Goal: Information Seeking & Learning: Learn about a topic

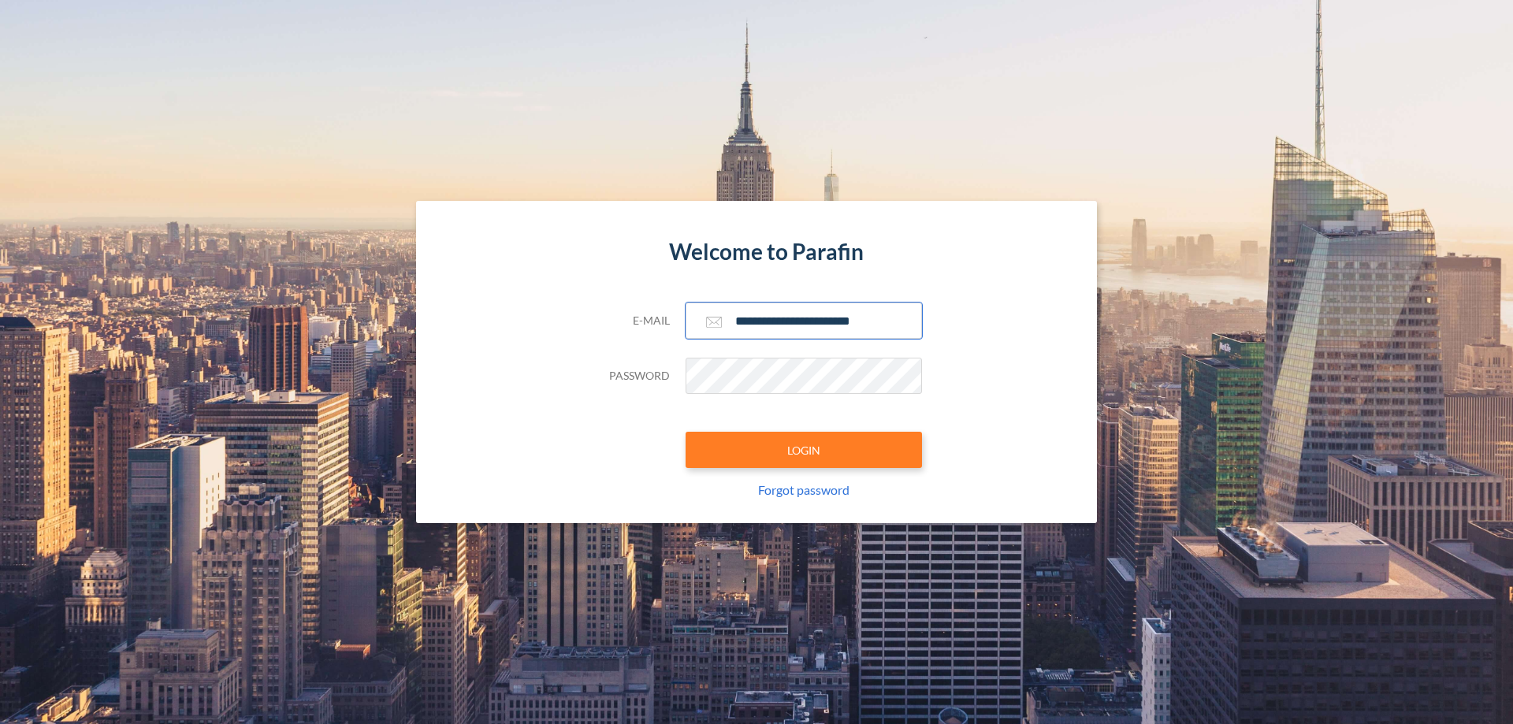
type input "**********"
click at [804, 450] on button "LOGIN" at bounding box center [804, 450] width 236 height 36
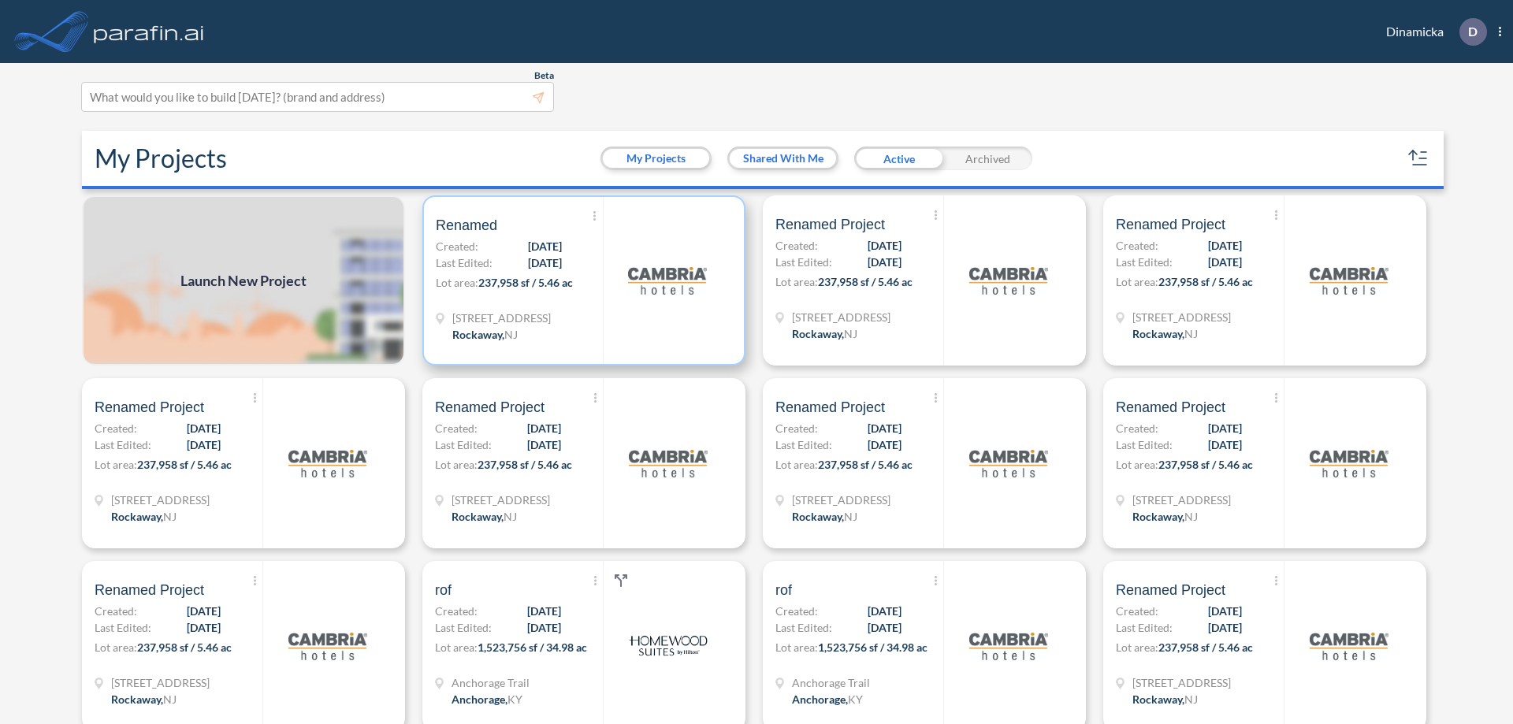
scroll to position [4, 0]
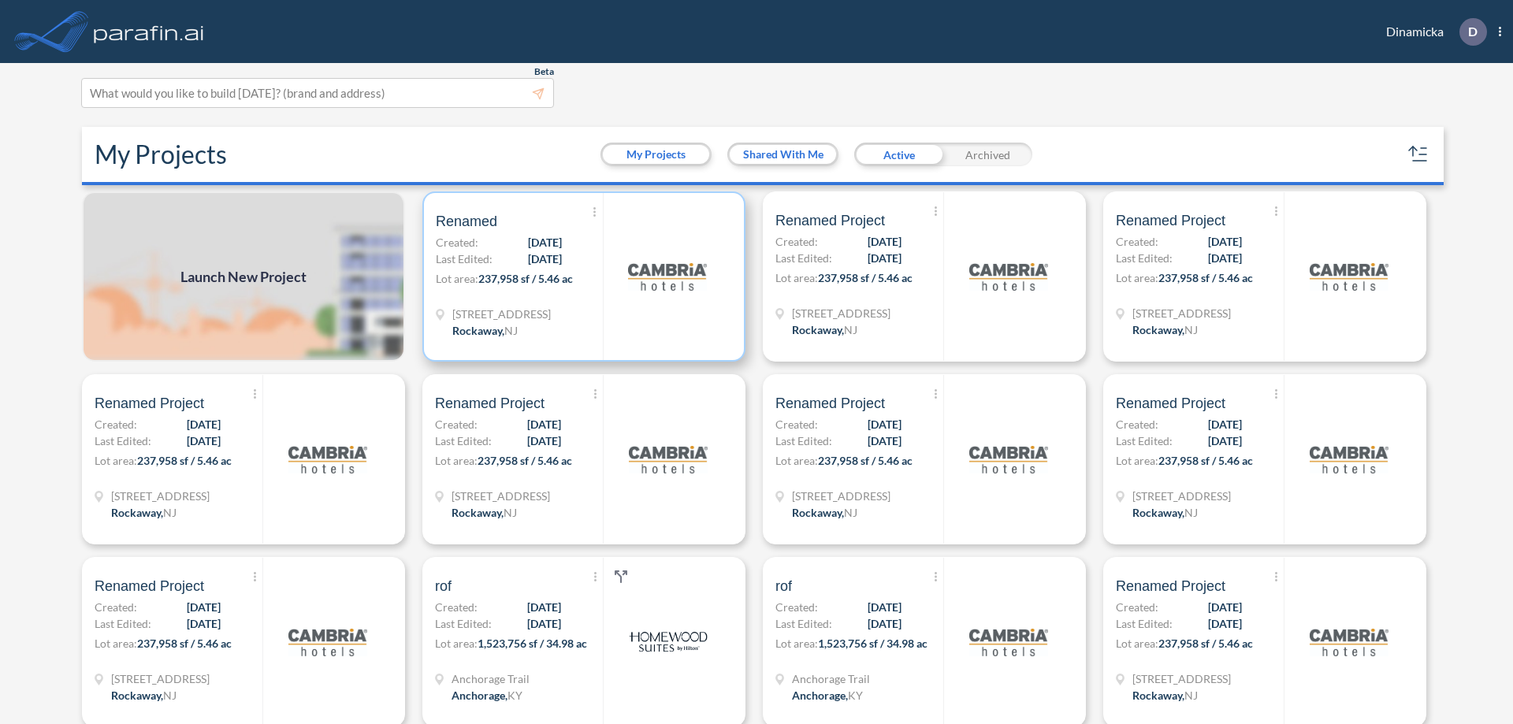
click at [581, 277] on p "Lot area: 237,958 sf / 5.46 ac" at bounding box center [519, 281] width 167 height 23
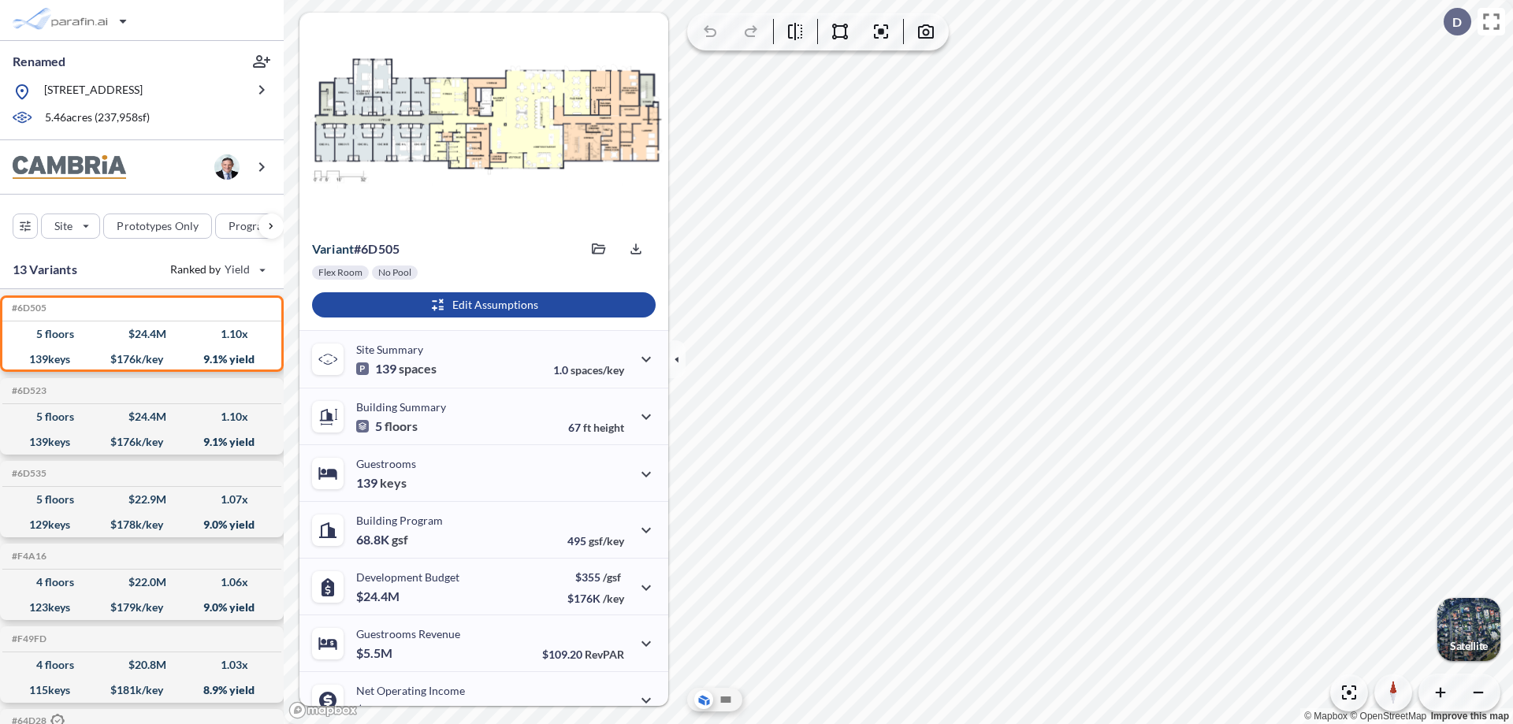
scroll to position [80, 0]
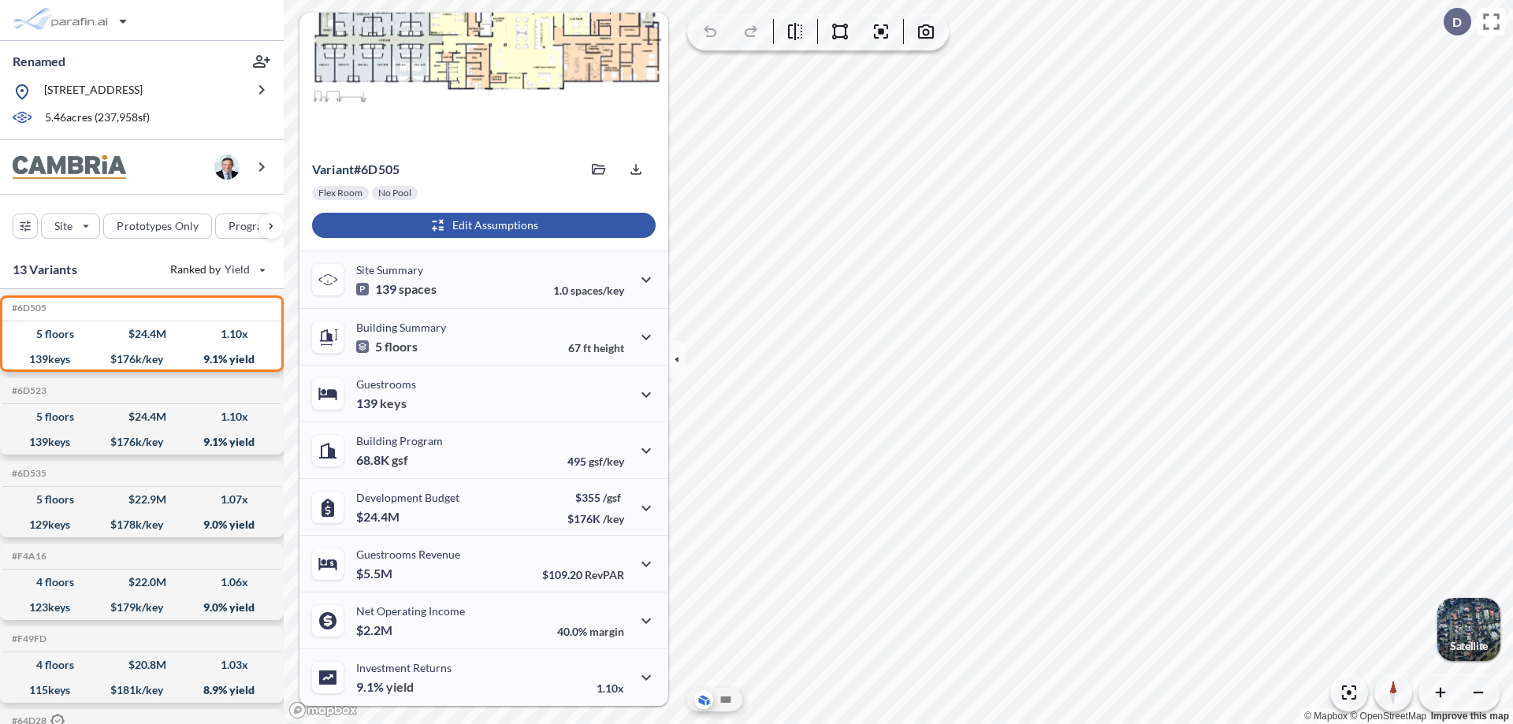
click at [482, 225] on div "button" at bounding box center [484, 225] width 344 height 25
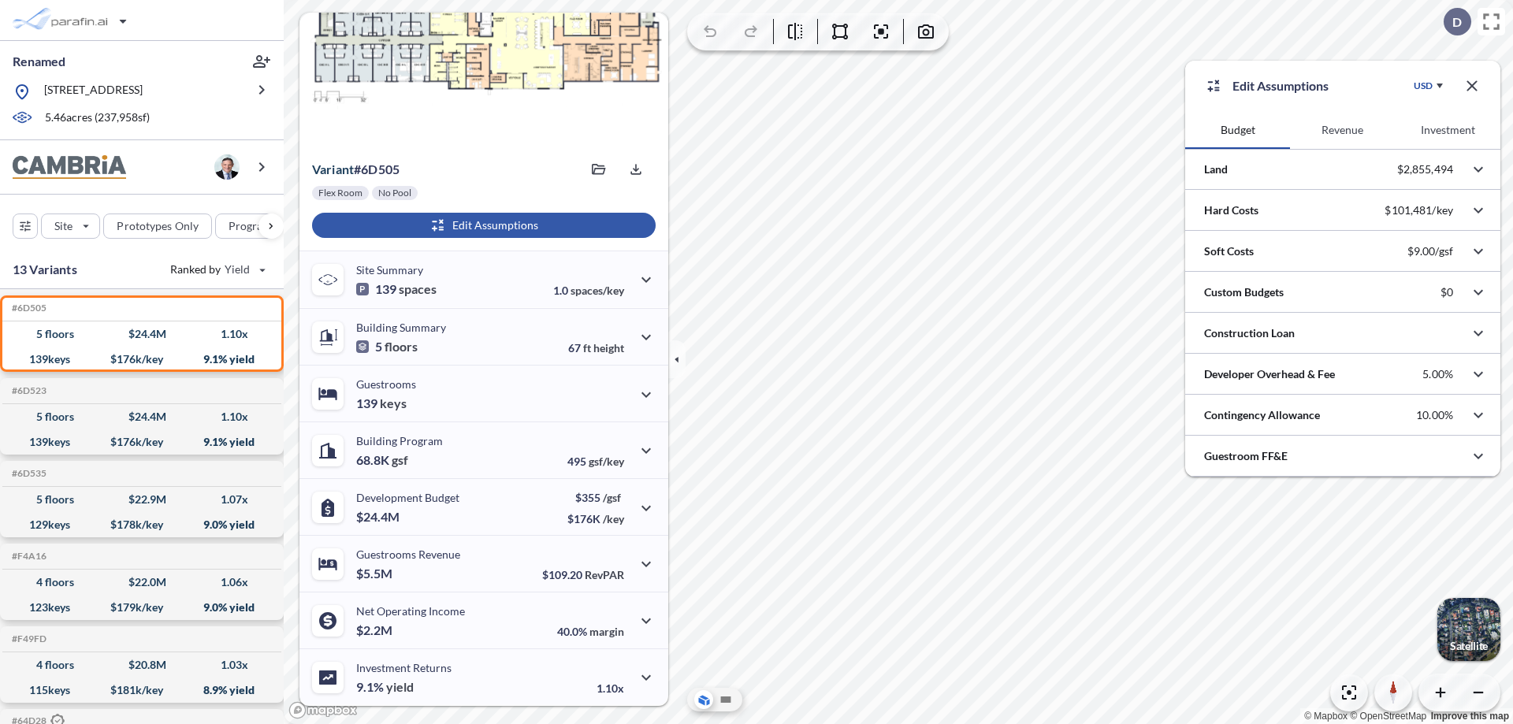
click at [1342, 130] on button "Revenue" at bounding box center [1342, 130] width 105 height 38
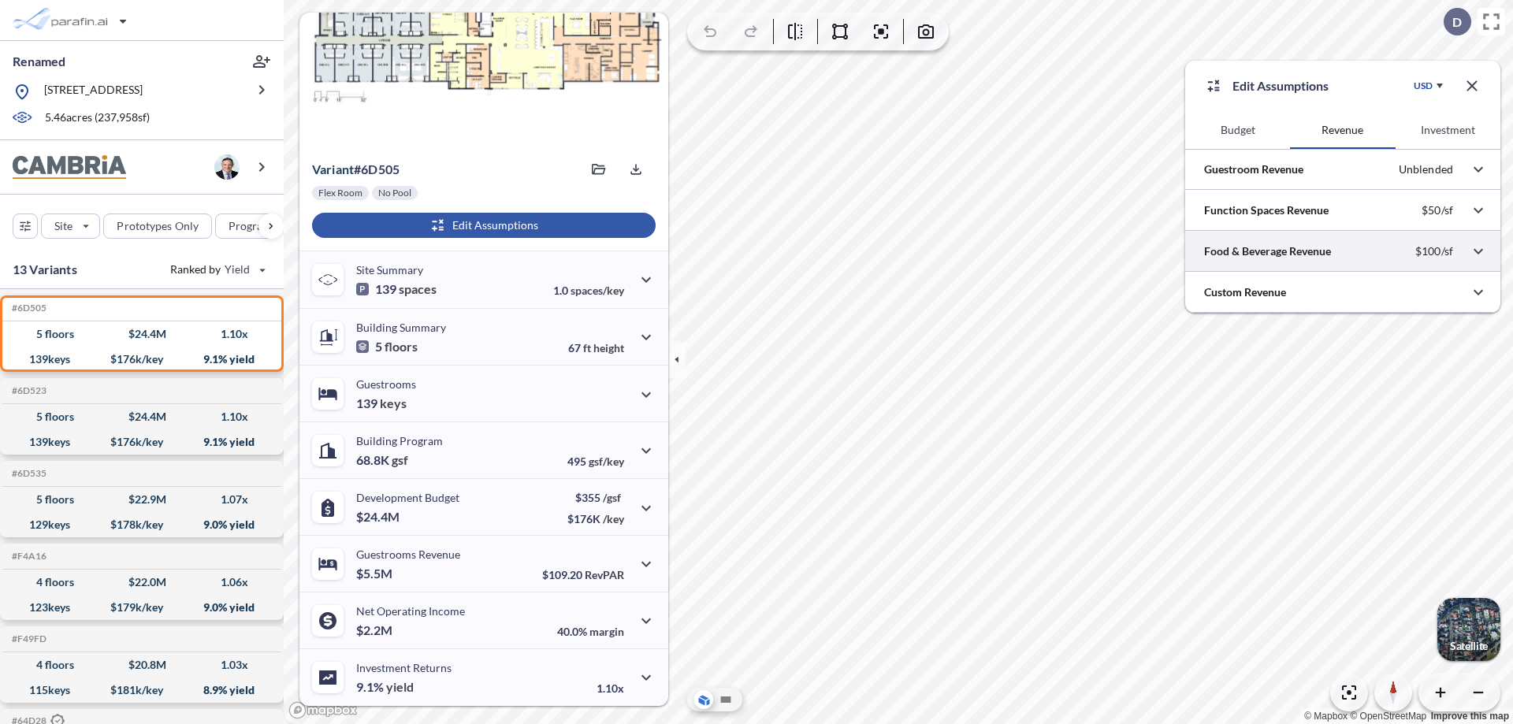
click at [1343, 251] on div at bounding box center [1342, 251] width 315 height 40
